Goal: Go to known website: Access a specific website the user already knows

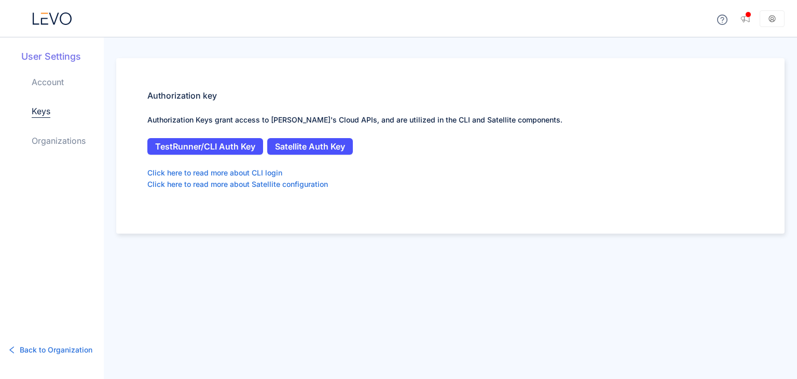
click at [50, 17] on icon at bounding box center [54, 18] width 10 height 12
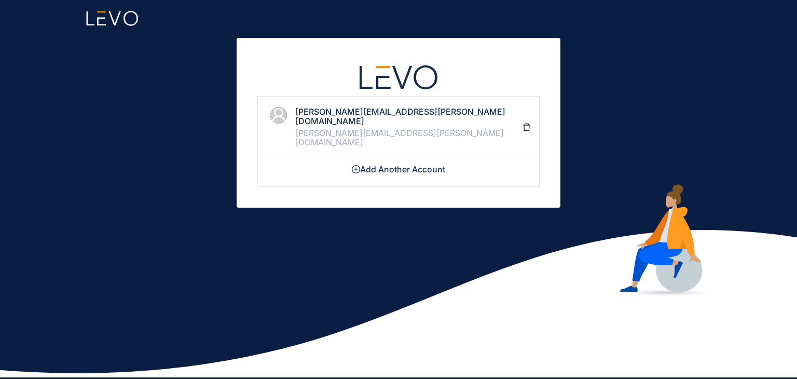
click at [339, 107] on h4 "[PERSON_NAME][EMAIL_ADDRESS][PERSON_NAME][DOMAIN_NAME]" at bounding box center [408, 116] width 227 height 19
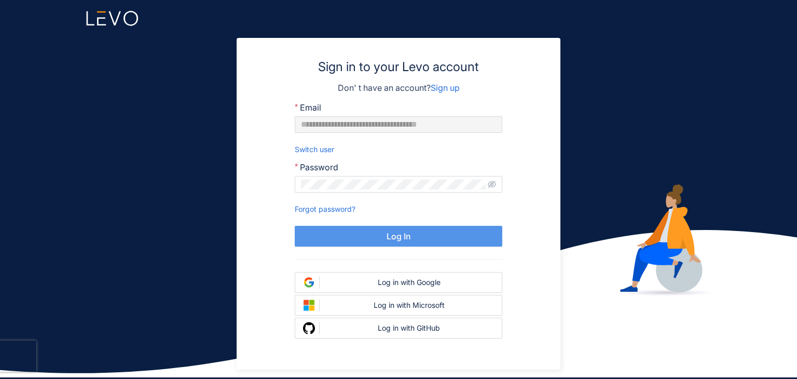
click at [367, 233] on button "Log In" at bounding box center [399, 236] width 208 height 21
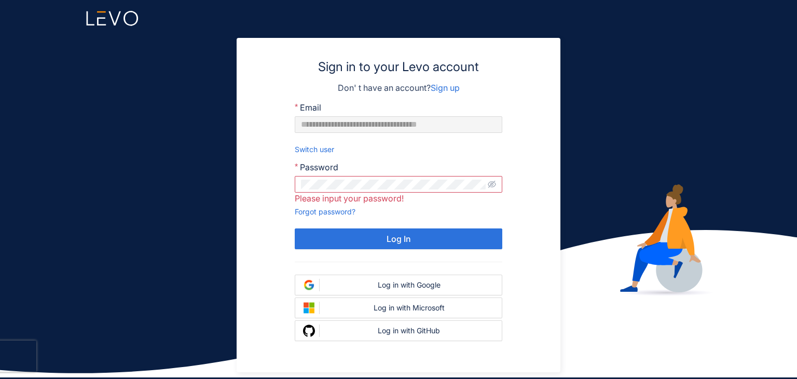
click at [213, 214] on div "**********" at bounding box center [398, 189] width 797 height 379
